Goal: Transaction & Acquisition: Purchase product/service

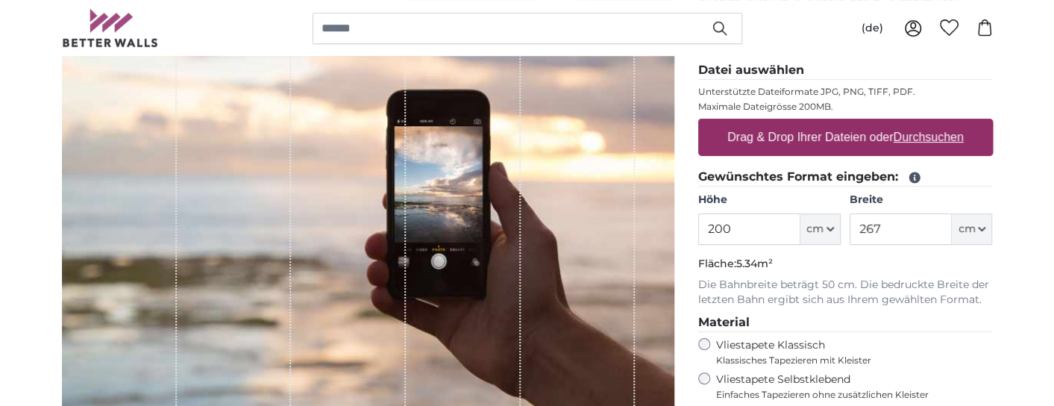
scroll to position [224, 0]
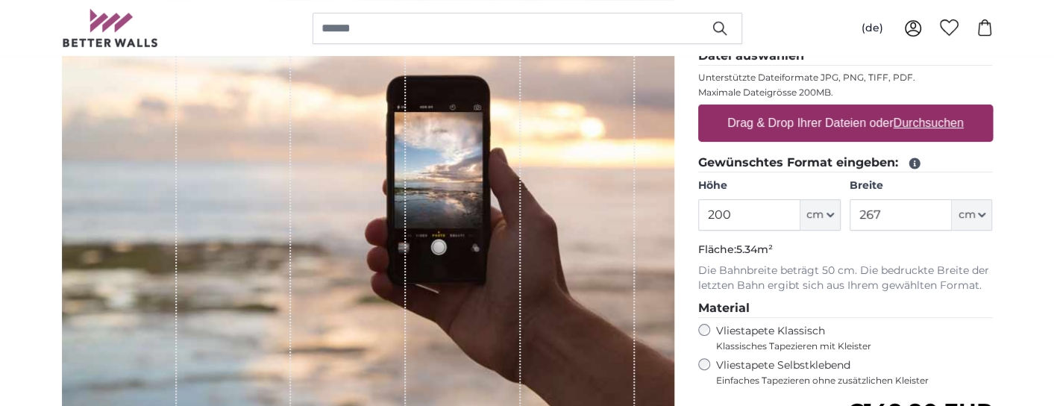
drag, startPoint x: 740, startPoint y: 214, endPoint x: 648, endPoint y: 223, distance: 92.2
click at [648, 223] on product-detail "Abbrechen Bild zuschneiden Bahnen ausblenden Eigenes Foto als Tapete Nr. WQ553 …" at bounding box center [527, 294] width 955 height 696
type input "250"
drag, startPoint x: 890, startPoint y: 212, endPoint x: 858, endPoint y: 223, distance: 34.0
click at [858, 223] on input "267" at bounding box center [900, 214] width 102 height 31
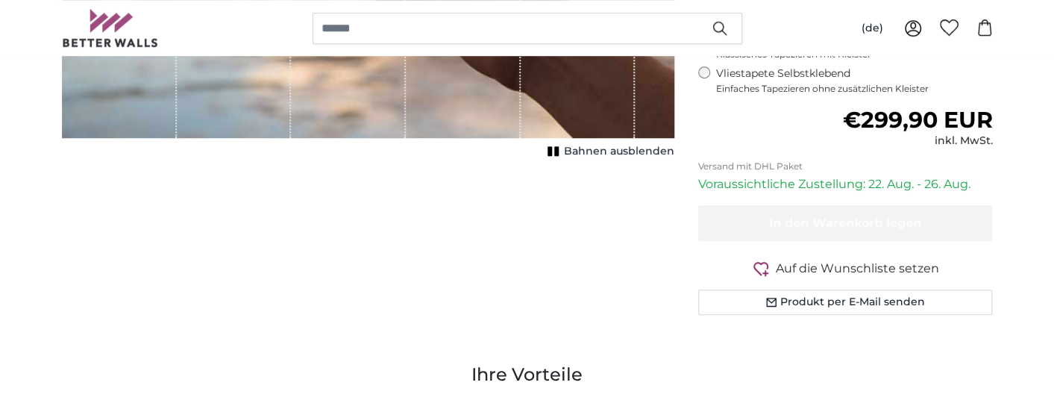
scroll to position [522, 0]
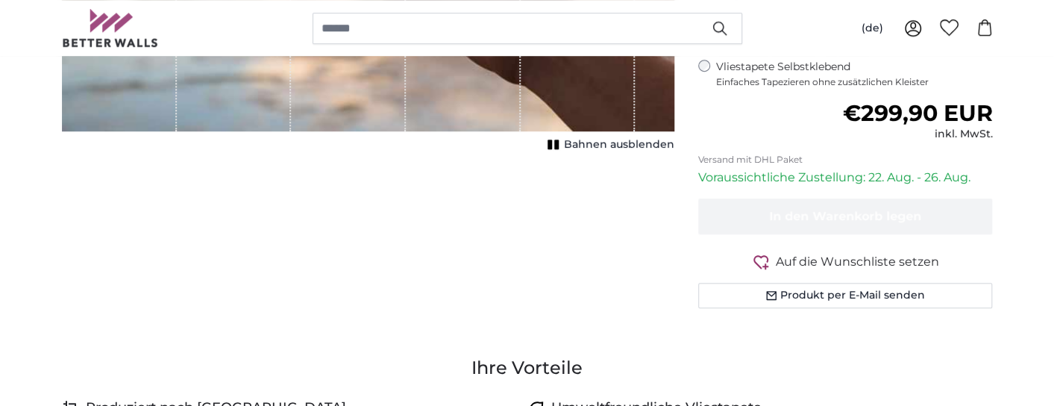
type input "415"
click at [796, 117] on div "Normaler Preis €299,90 EUR inkl. MwSt." at bounding box center [845, 121] width 295 height 42
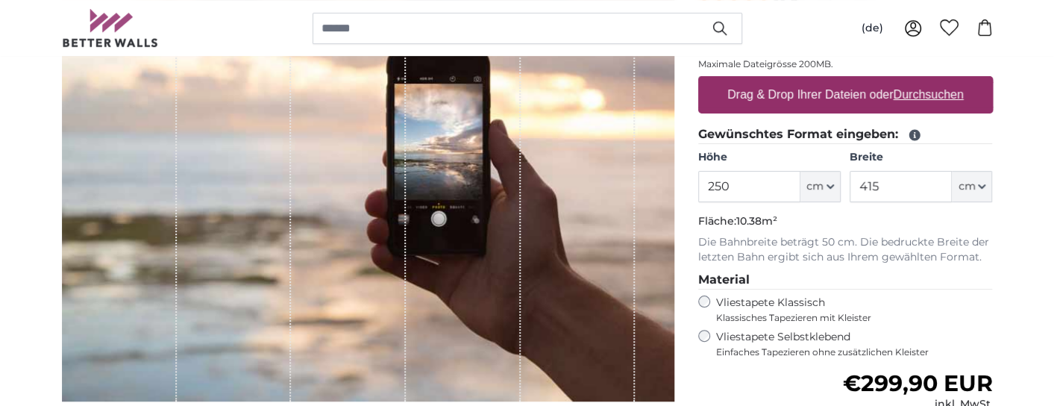
scroll to position [373, 0]
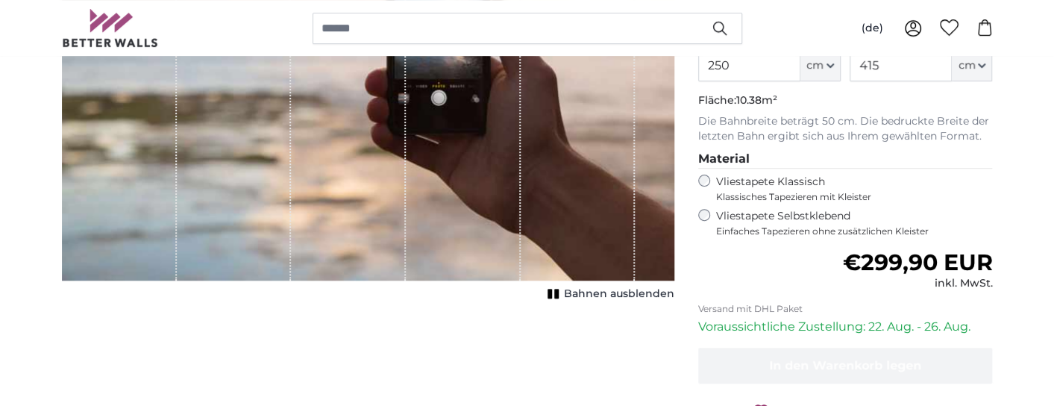
click at [598, 289] on span "Bahnen ausblenden" at bounding box center [619, 293] width 110 height 15
click at [598, 289] on span "Bahnen einblenden" at bounding box center [620, 293] width 110 height 15
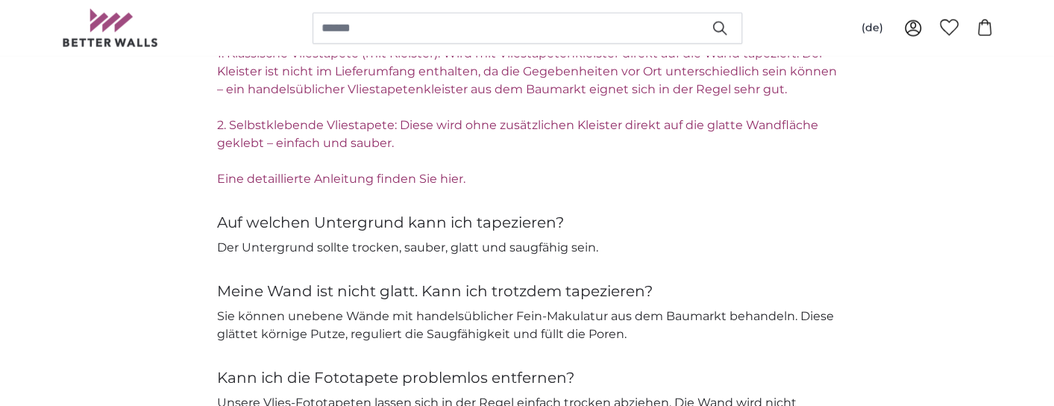
scroll to position [2312, 0]
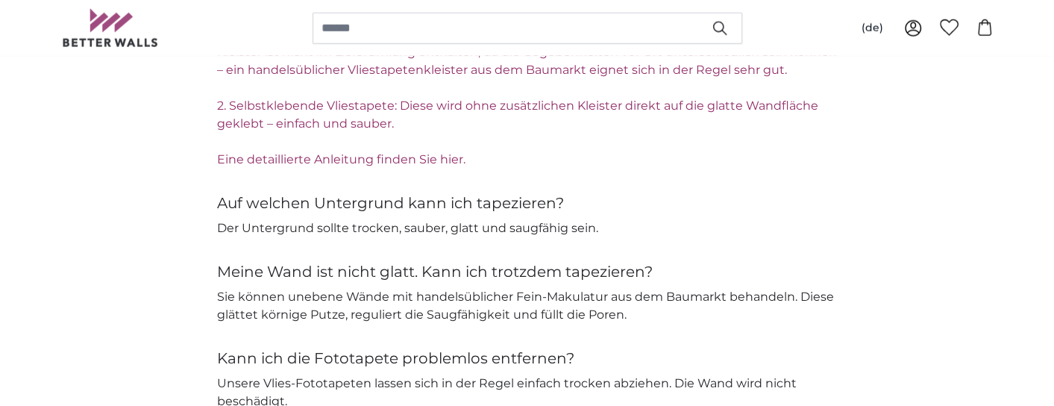
click at [404, 154] on link "Eine detaillierte Anleitung finden Sie hier." at bounding box center [341, 159] width 248 height 14
